Goal: Obtain resource: Obtain resource

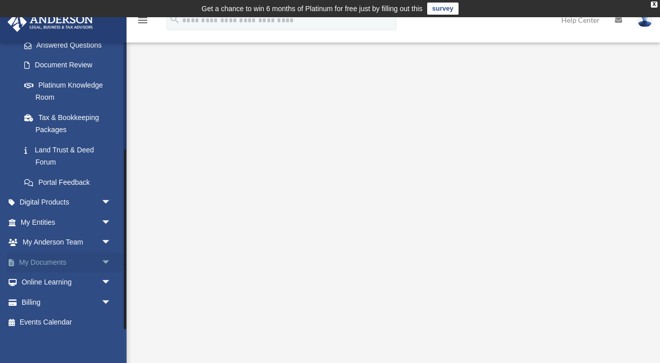
scroll to position [169, 0]
click at [75, 262] on link "My Documents arrow_drop_down" at bounding box center [66, 262] width 119 height 20
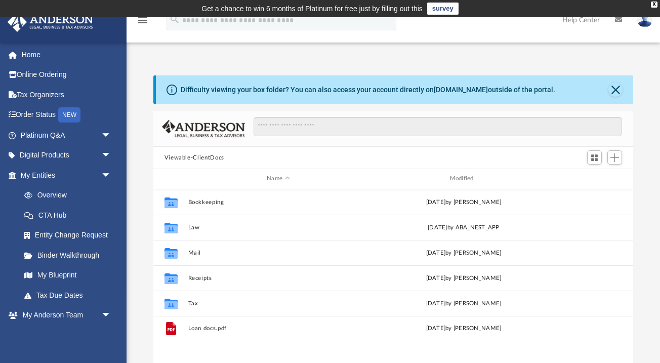
scroll to position [1, 1]
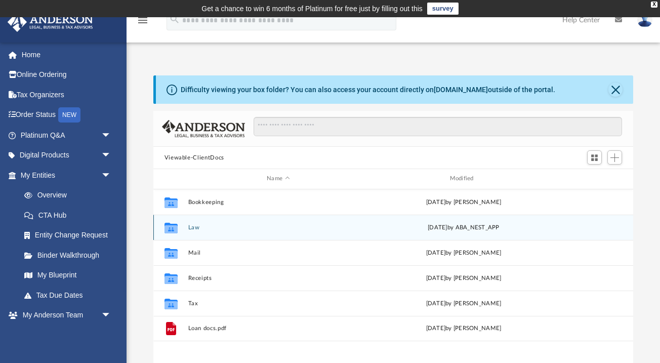
click at [197, 226] on button "Law" at bounding box center [278, 227] width 181 height 7
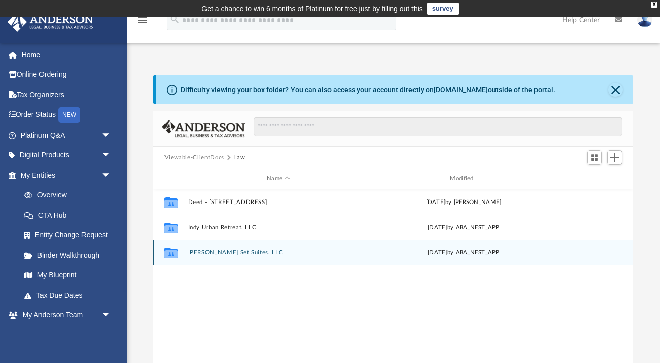
click at [203, 252] on button "[PERSON_NAME] Set Suites, LLC" at bounding box center [278, 252] width 181 height 7
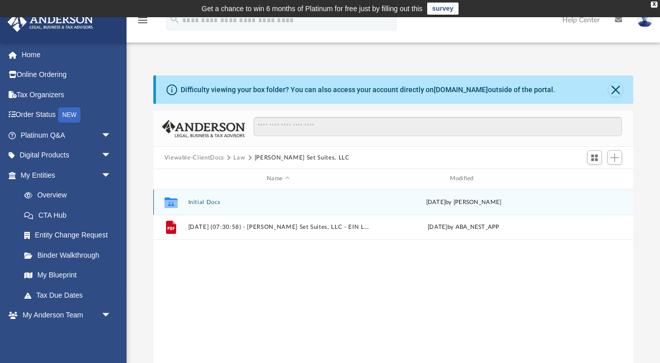
click at [200, 203] on button "Initial Docs" at bounding box center [278, 202] width 181 height 7
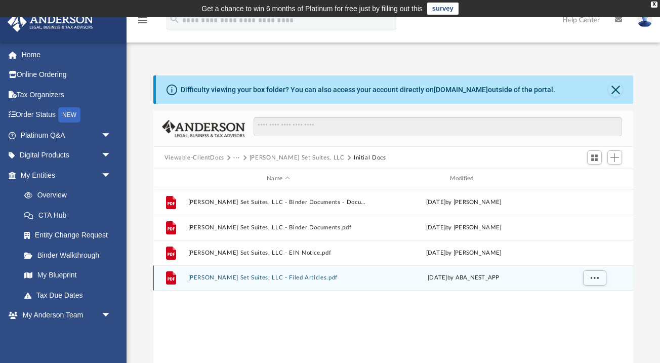
click at [272, 274] on button "Sommer Set Suites, LLC - Filed Articles.pdf" at bounding box center [278, 277] width 181 height 7
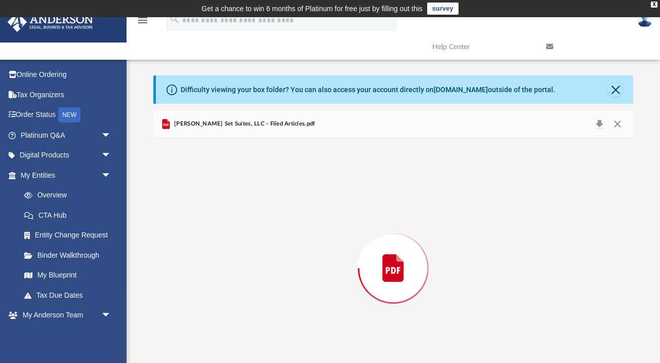
click at [272, 274] on div "Preview" at bounding box center [393, 268] width 480 height 261
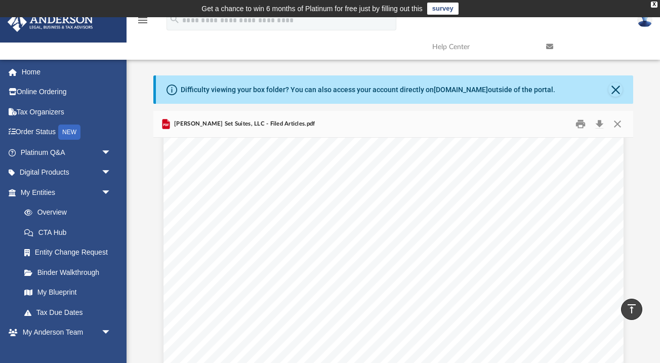
scroll to position [0, 0]
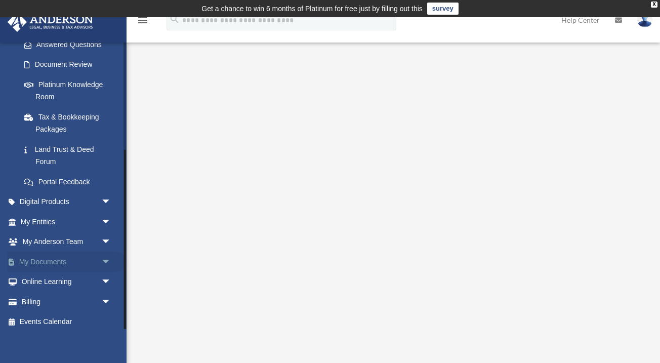
scroll to position [169, 0]
click at [70, 261] on link "My Documents arrow_drop_down" at bounding box center [66, 262] width 119 height 20
click at [106, 262] on span "arrow_drop_down" at bounding box center [111, 262] width 20 height 21
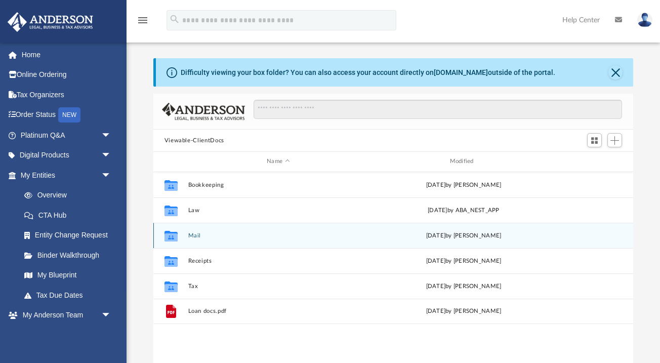
scroll to position [230, 480]
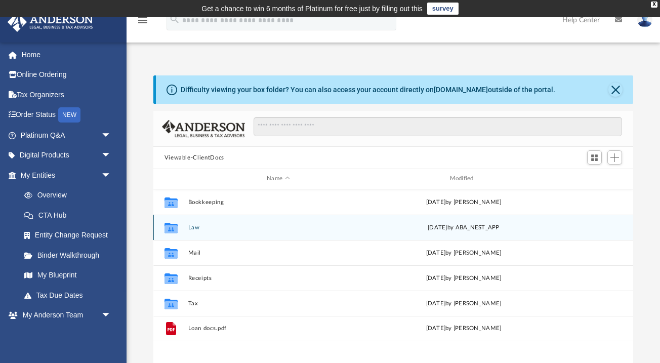
click at [191, 224] on button "Law" at bounding box center [278, 227] width 181 height 7
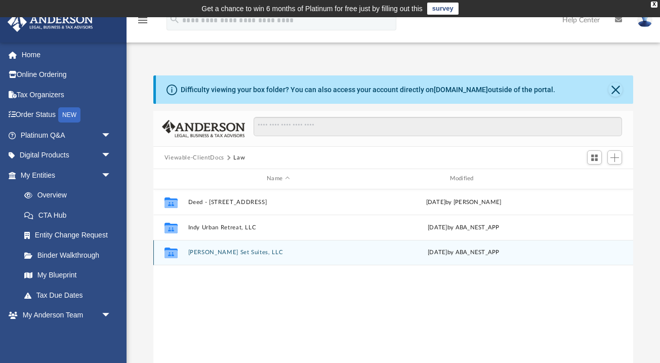
click at [198, 249] on button "Sommer Set Suites, LLC" at bounding box center [278, 252] width 181 height 7
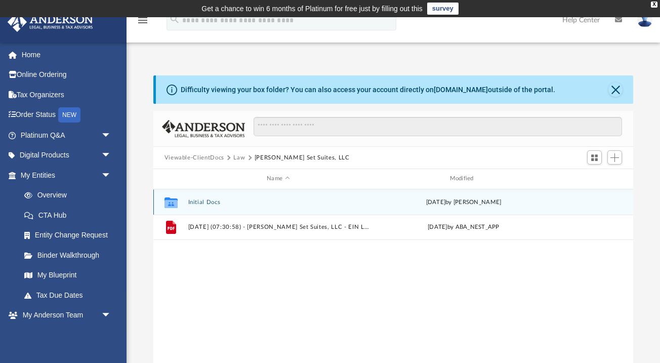
click at [192, 200] on button "Initial Docs" at bounding box center [278, 202] width 181 height 7
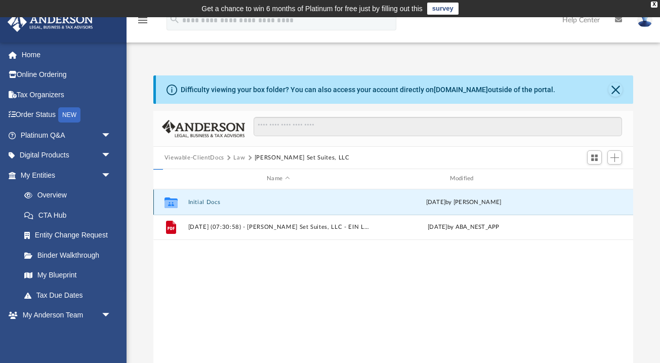
click at [192, 200] on button "Initial Docs" at bounding box center [278, 202] width 181 height 7
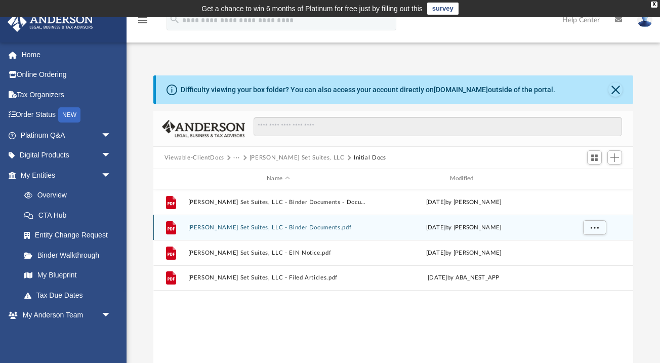
click at [276, 227] on button "Sommer Set Suites, LLC - Binder Documents.pdf" at bounding box center [278, 227] width 181 height 7
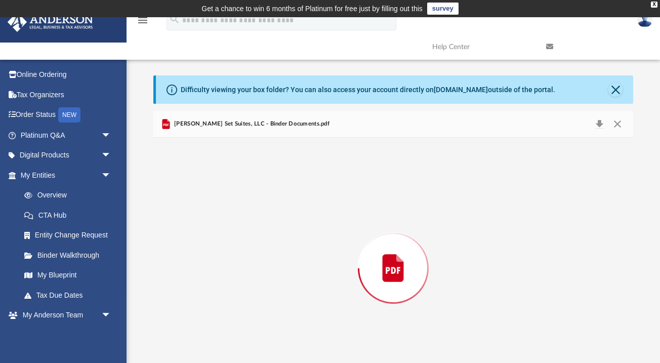
scroll to position [36, 0]
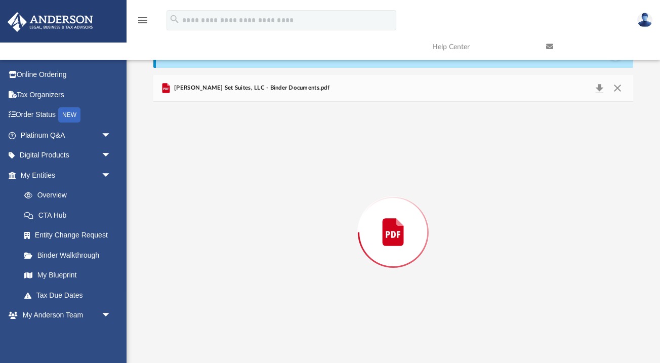
click at [276, 227] on div "Preview" at bounding box center [393, 232] width 480 height 261
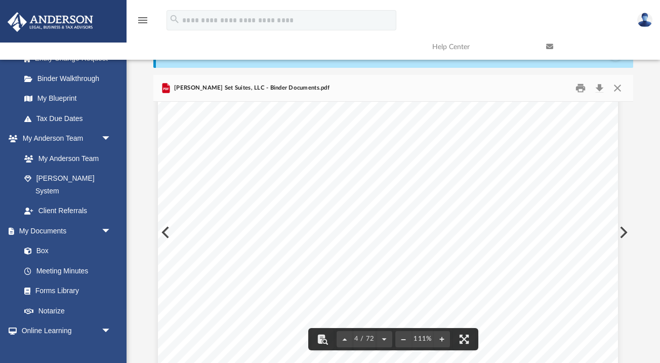
scroll to position [2090, 6]
click at [618, 86] on button "Close" at bounding box center [617, 88] width 18 height 16
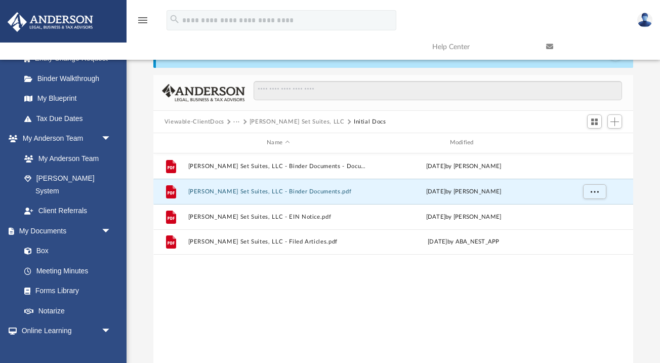
click at [212, 119] on button "Viewable-ClientDocs" at bounding box center [194, 121] width 60 height 9
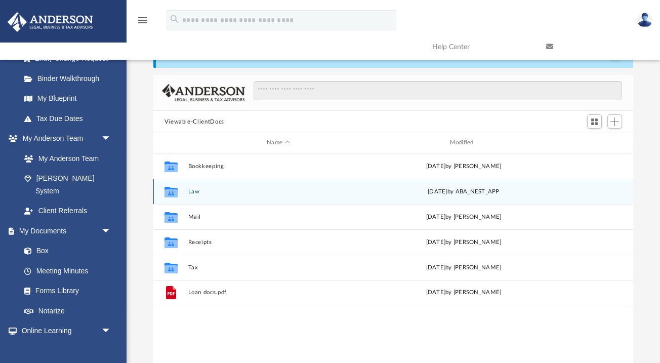
click at [195, 190] on button "Law" at bounding box center [278, 191] width 181 height 7
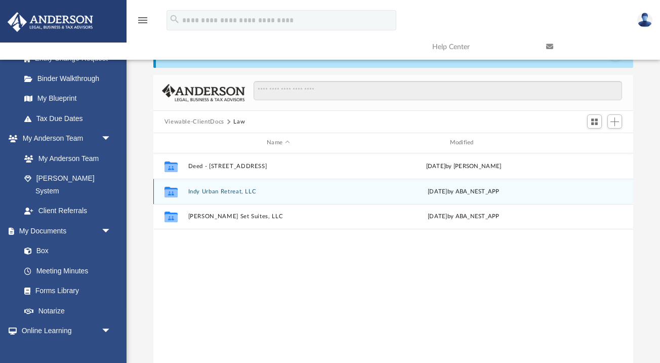
click at [202, 190] on button "Indy Urban Retreat, LLC" at bounding box center [278, 191] width 181 height 7
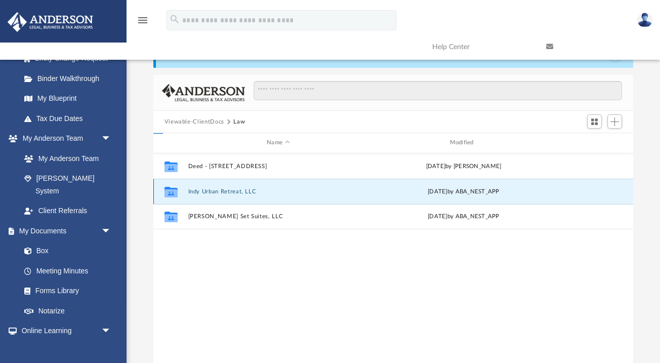
click at [202, 190] on button "Indy Urban Retreat, LLC" at bounding box center [278, 191] width 181 height 7
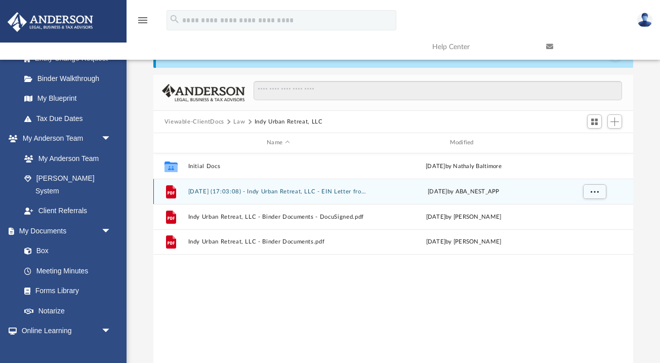
click at [202, 190] on button "2025.08.20 (17:03:08) - Indy Urban Retreat, LLC - EIN Letter from IRS.pdf" at bounding box center [278, 191] width 181 height 7
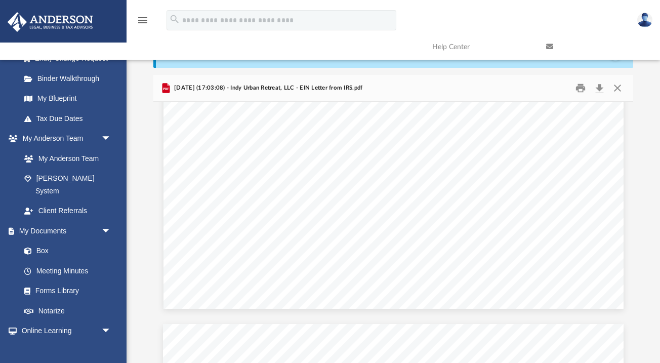
scroll to position [394, 0]
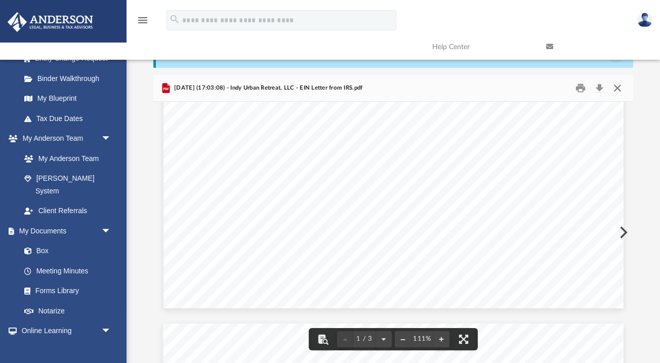
click at [619, 90] on button "Close" at bounding box center [617, 88] width 18 height 16
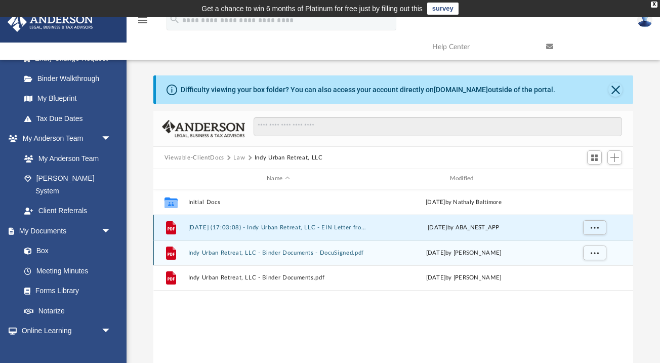
scroll to position [0, 0]
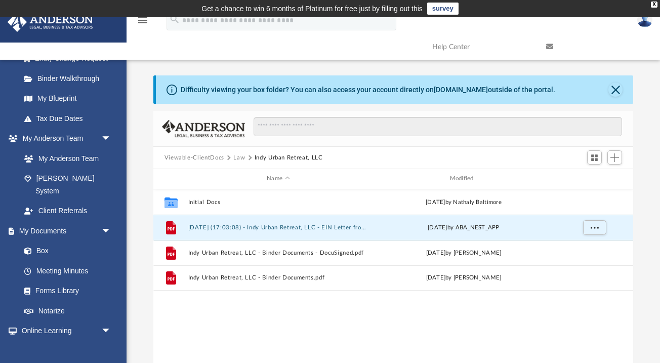
click at [235, 157] on button "Law" at bounding box center [239, 157] width 12 height 9
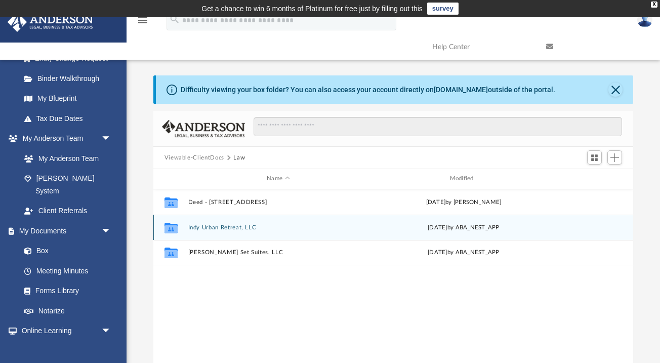
click at [229, 228] on button "Indy Urban Retreat, LLC" at bounding box center [278, 227] width 181 height 7
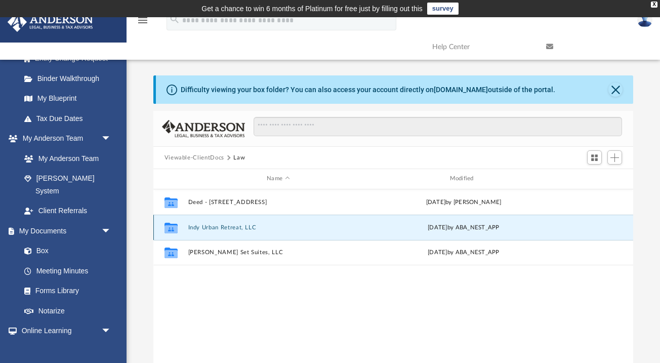
click at [229, 228] on button "Indy Urban Retreat, LLC" at bounding box center [278, 227] width 181 height 7
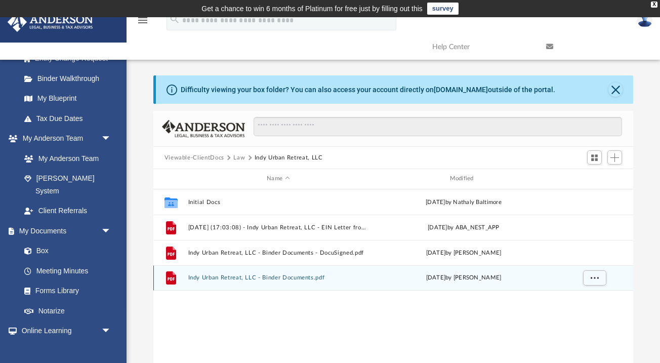
click at [222, 272] on div "File Indy Urban Retreat, LLC - Binder Documents.pdf Thu Aug 14 2025 by Heather …" at bounding box center [393, 277] width 480 height 25
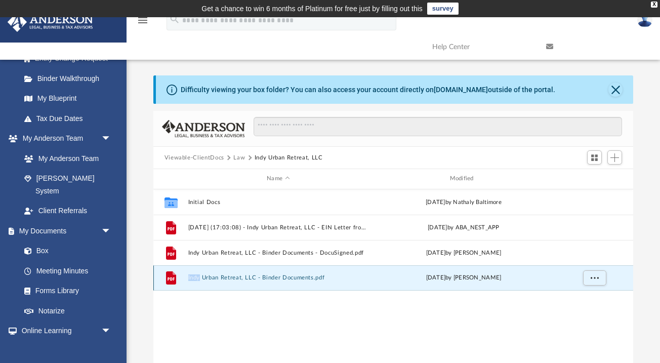
click at [240, 277] on button "Indy Urban Retreat, LLC - Binder Documents.pdf" at bounding box center [278, 277] width 181 height 7
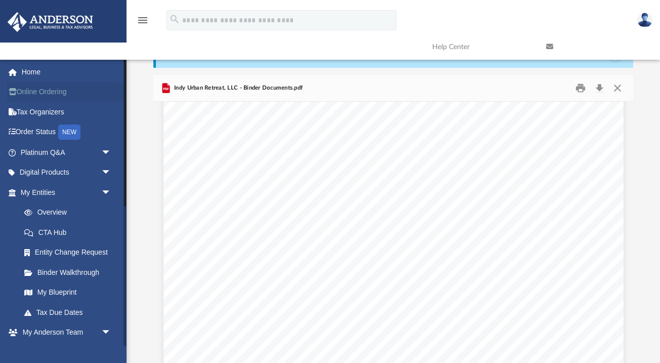
click at [76, 96] on link "Online Ordering" at bounding box center [66, 92] width 119 height 20
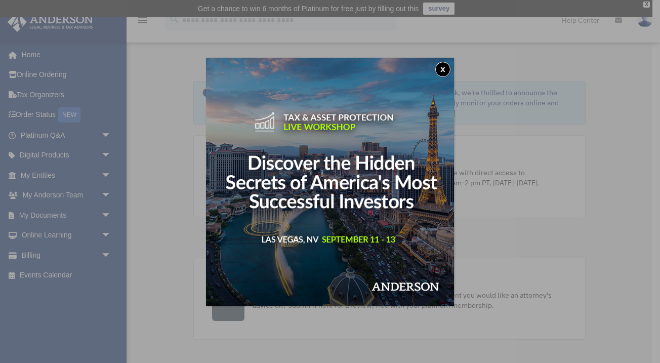
click at [437, 68] on button "x" at bounding box center [442, 69] width 15 height 15
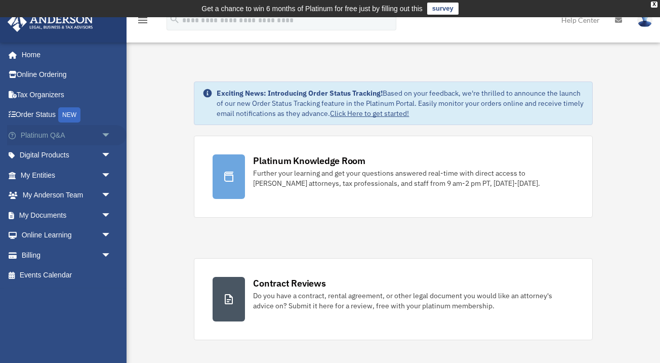
click at [85, 136] on link "Platinum Q&A arrow_drop_down" at bounding box center [66, 135] width 119 height 20
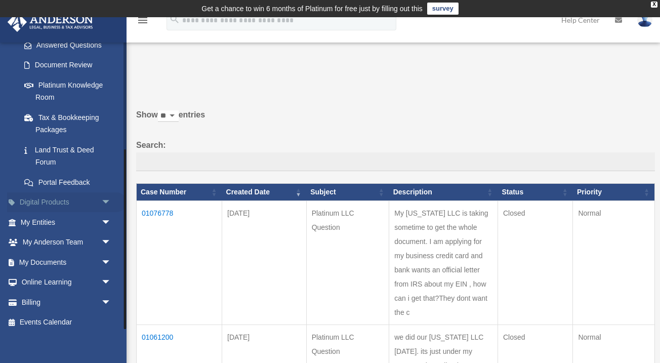
scroll to position [169, 0]
click at [66, 199] on link "Digital Products arrow_drop_down" at bounding box center [66, 203] width 119 height 20
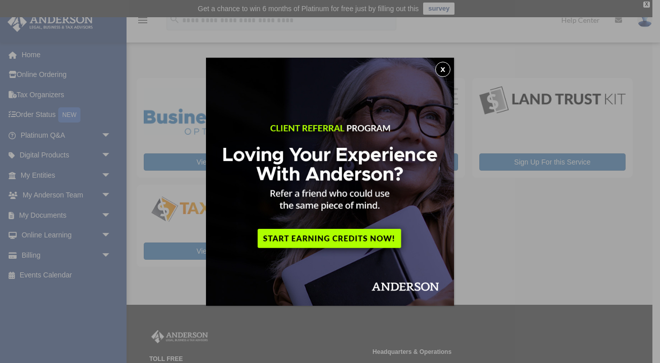
click at [439, 68] on button "x" at bounding box center [442, 69] width 15 height 15
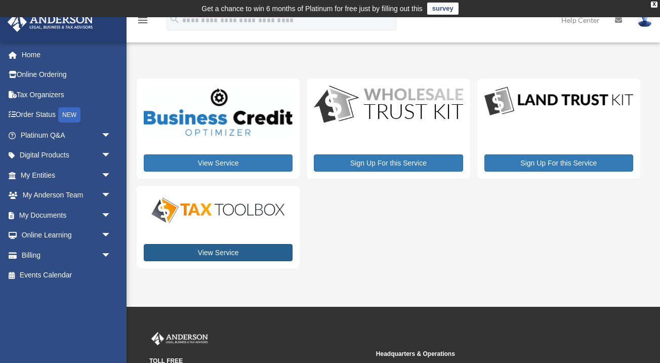
click at [229, 252] on link "View Service" at bounding box center [218, 252] width 149 height 17
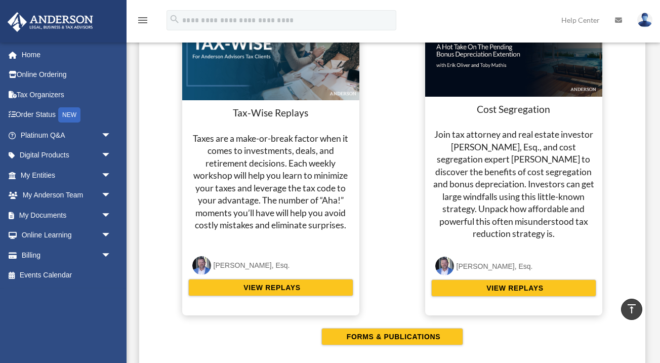
scroll to position [1947, 0]
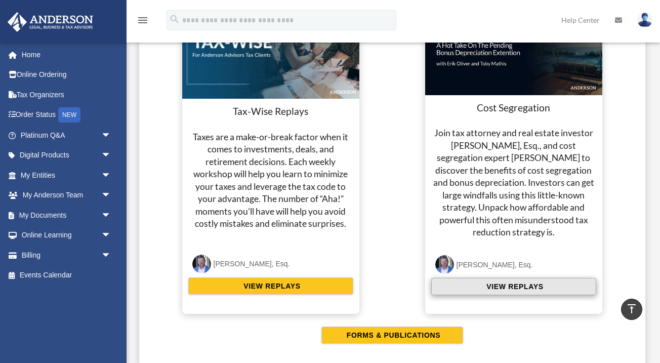
click at [457, 286] on button "VIEW REPLAYS" at bounding box center [513, 286] width 165 height 17
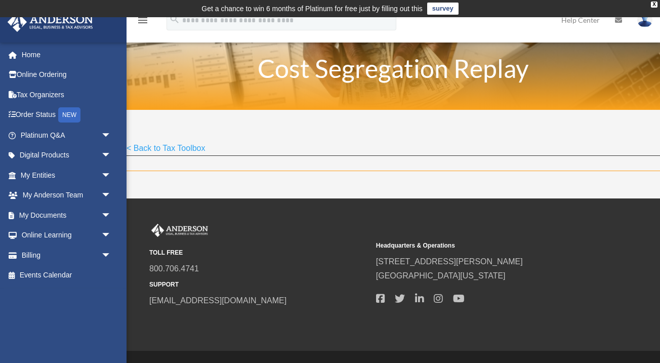
click at [377, 51] on div "Cost Segregation Replay" at bounding box center [393, 75] width 426 height 60
click at [439, 8] on link "survey" at bounding box center [442, 9] width 31 height 12
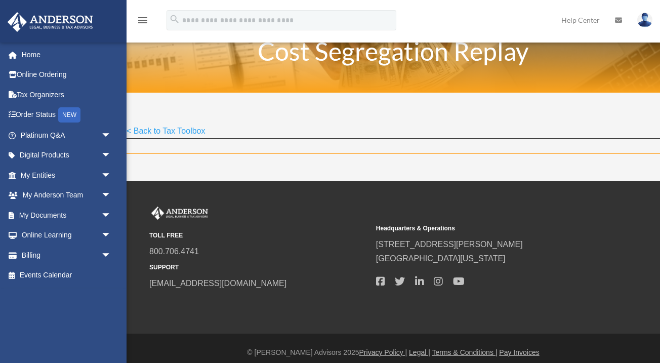
click at [234, 60] on h1 "Cost Segregation Replay" at bounding box center [393, 53] width 426 height 30
click at [274, 55] on h1 "Cost Segregation Replay" at bounding box center [393, 53] width 426 height 30
click at [106, 234] on span "arrow_drop_down" at bounding box center [111, 235] width 20 height 21
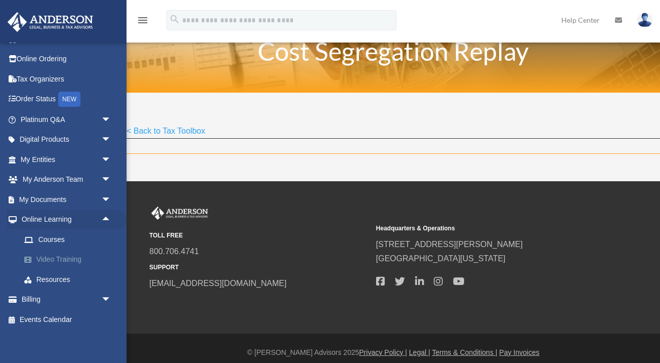
scroll to position [15, 0]
click at [65, 280] on link "Resources" at bounding box center [70, 280] width 112 height 20
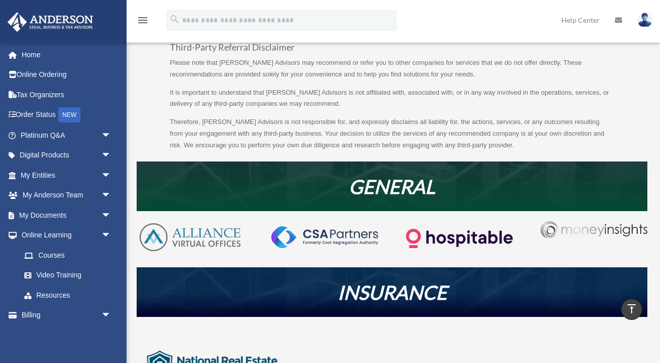
scroll to position [59, 0]
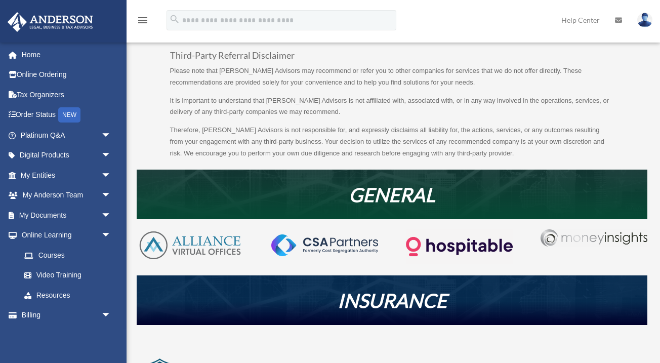
click at [323, 202] on h1 "GENERAL" at bounding box center [392, 197] width 510 height 24
click at [499, 242] on img at bounding box center [459, 246] width 107 height 34
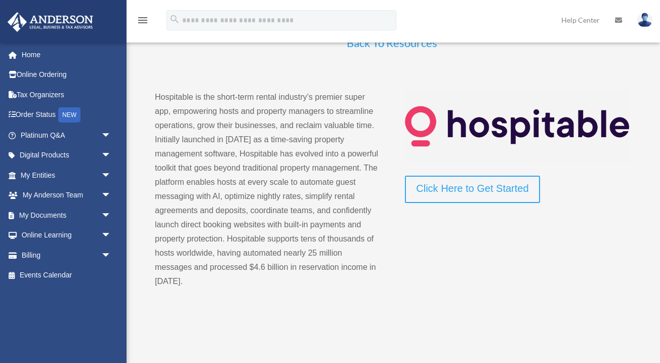
scroll to position [28, 0]
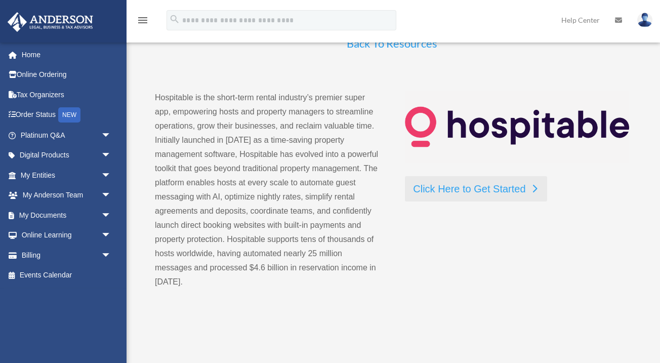
click at [494, 201] on div "Hospitable is the short-term rental industry’s premier super app, empowering ho…" at bounding box center [392, 189] width 510 height 231
click at [493, 190] on link "Click Here to Get Started" at bounding box center [476, 188] width 142 height 25
